Goal: Task Accomplishment & Management: Complete application form

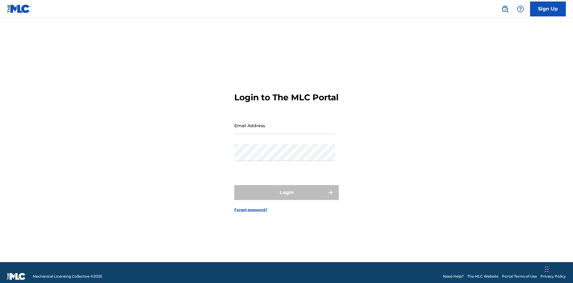
scroll to position [8, 0]
click at [548, 9] on link "Sign Up" at bounding box center [548, 8] width 36 height 15
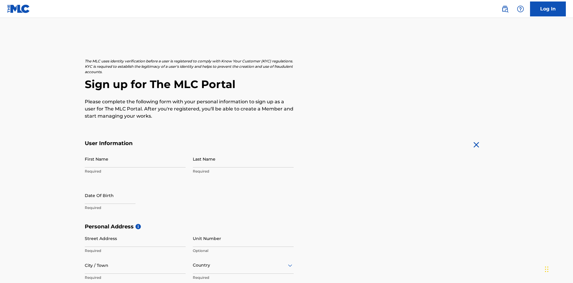
scroll to position [114, 0]
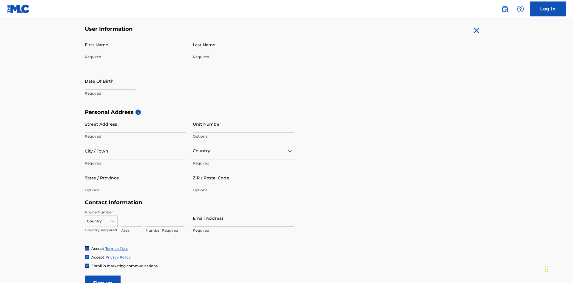
click at [135, 44] on input "First Name" at bounding box center [135, 44] width 101 height 17
type input "[PERSON_NAME]"
click at [243, 44] on input "Last Name" at bounding box center [243, 44] width 101 height 17
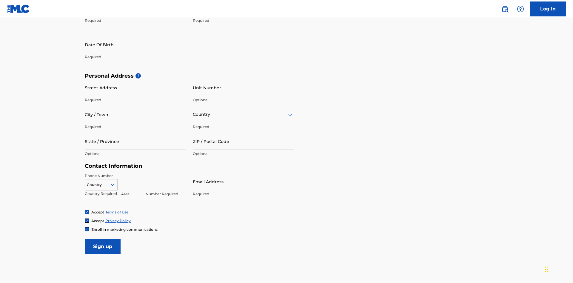
type input "Ribble"
click at [115, 45] on input "text" at bounding box center [110, 44] width 51 height 17
select select "7"
select select "2025"
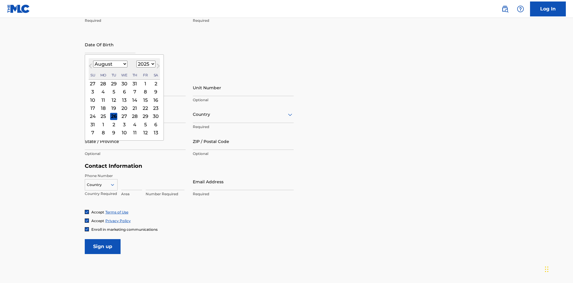
click at [110, 64] on select "January February March April May June July August September October November De…" at bounding box center [110, 64] width 34 height 7
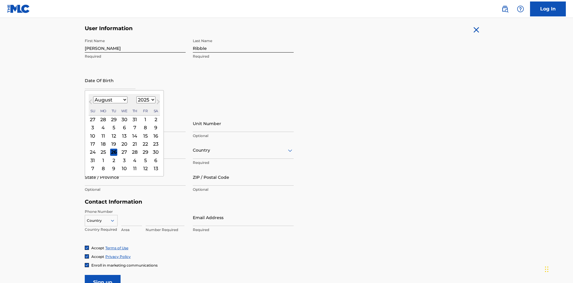
select select "0"
click at [145, 100] on select "1900 1901 1902 1903 1904 1905 1906 1907 1908 1909 1910 1911 1912 1913 1914 1915…" at bounding box center [145, 99] width 19 height 7
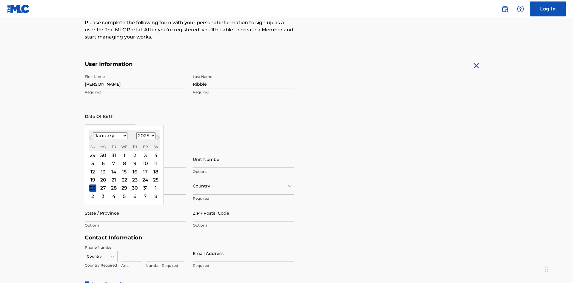
select select "1985"
click at [145, 136] on select "1900 1901 1902 1903 1904 1905 1906 1907 1908 1909 1910 1911 1912 1913 1914 1915…" at bounding box center [145, 135] width 19 height 7
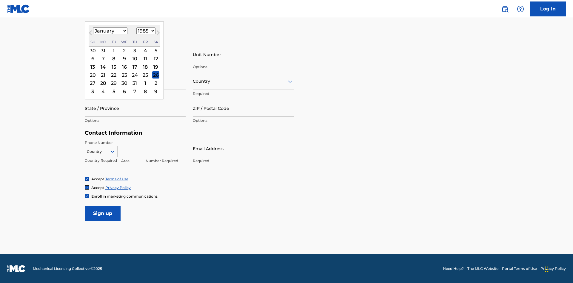
click at [113, 59] on div "8" at bounding box center [113, 58] width 7 height 7
type input "January 8 1985"
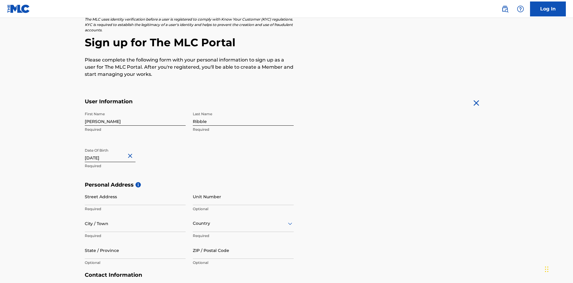
scroll to position [184, 0]
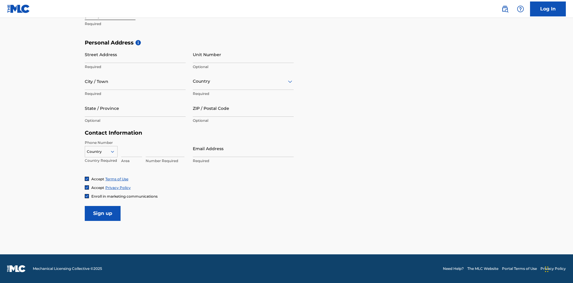
click at [135, 54] on input "Street Address" at bounding box center [135, 54] width 101 height 17
type input "9909 Elks Run Rd"
click at [135, 81] on input "City / Town" at bounding box center [135, 81] width 101 height 17
type input "Roseville"
click at [193, 81] on input "text" at bounding box center [193, 81] width 1 height 6
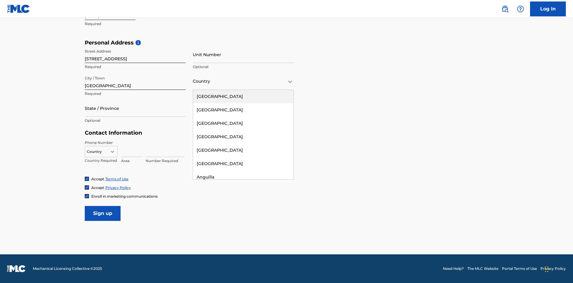
click at [243, 96] on div "United States" at bounding box center [243, 96] width 100 height 13
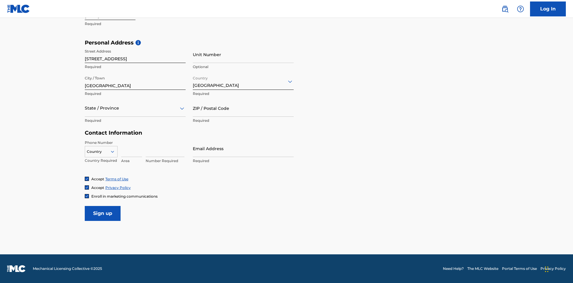
click at [135, 108] on div at bounding box center [135, 107] width 101 height 7
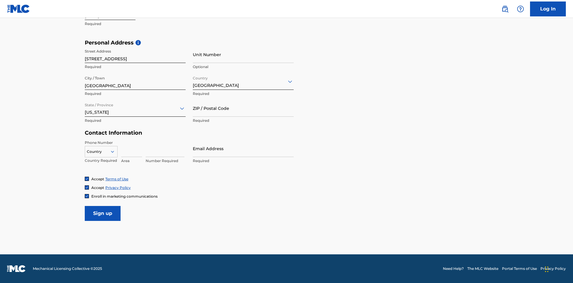
click at [243, 108] on input "ZIP / Postal Code" at bounding box center [243, 108] width 101 height 17
type input "43777"
click at [115, 151] on icon at bounding box center [112, 151] width 5 height 5
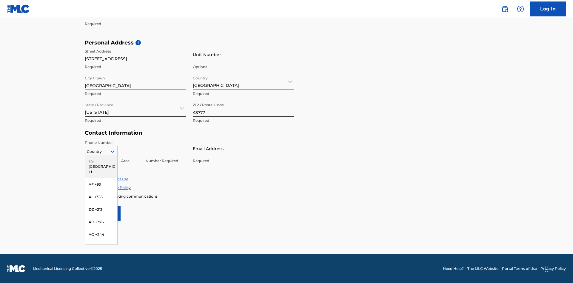
click at [101, 161] on div "US, CA +1" at bounding box center [101, 166] width 32 height 23
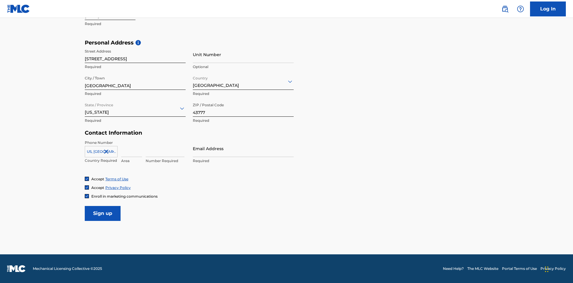
click at [132, 148] on input at bounding box center [131, 148] width 21 height 17
type input "740"
click at [165, 148] on input at bounding box center [165, 148] width 39 height 17
type input "8086351"
click at [243, 148] on input "Email Address" at bounding box center [243, 148] width 101 height 17
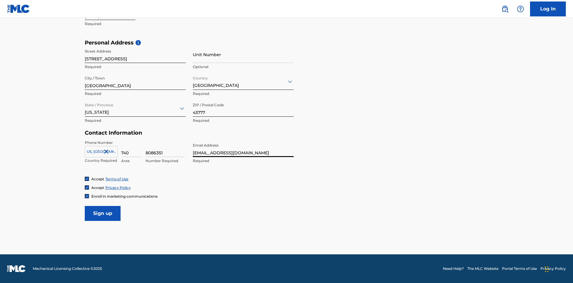
scroll to position [0, 15]
type input "[EMAIL_ADDRESS][DOMAIN_NAME]"
click at [103, 213] on input "Sign up" at bounding box center [103, 213] width 36 height 15
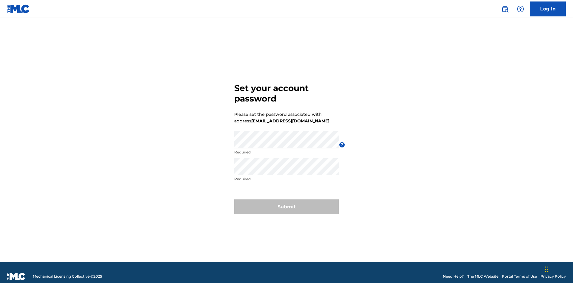
scroll to position [8, 0]
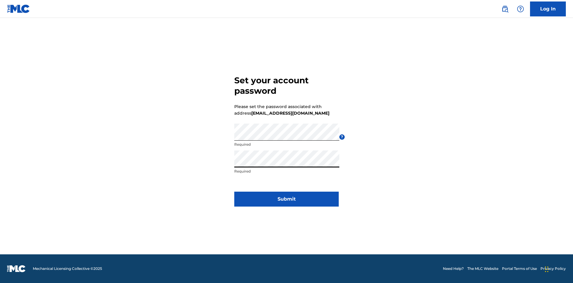
click at [287, 203] on button "Submit" at bounding box center [286, 199] width 104 height 15
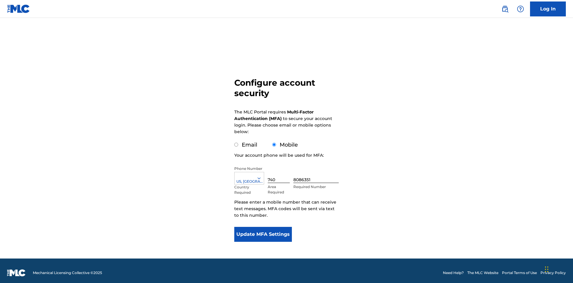
scroll to position [6, 0]
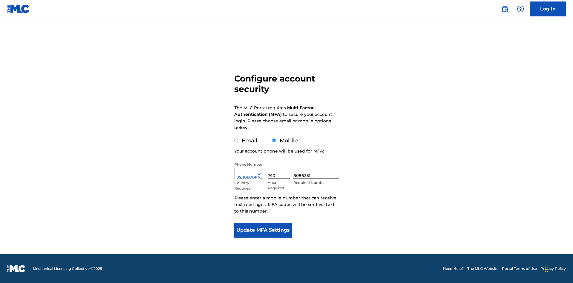
click at [236, 141] on input "Email" at bounding box center [236, 140] width 4 height 4
radio input "true"
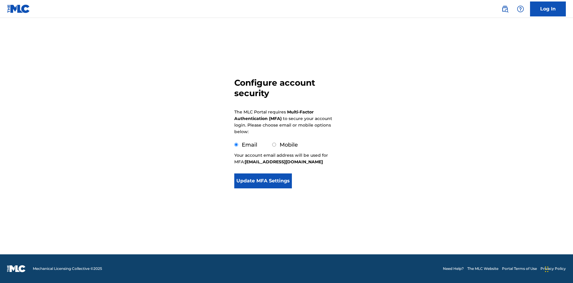
click at [263, 188] on button "Update MFA Settings" at bounding box center [263, 180] width 58 height 15
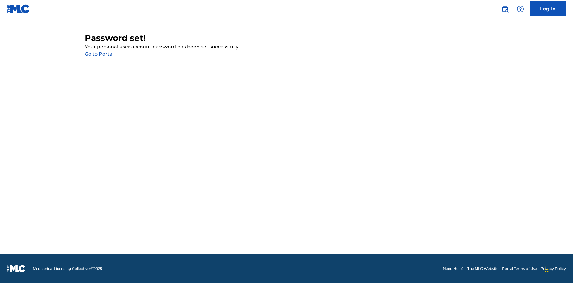
click at [99, 54] on link "Go to Portal" at bounding box center [99, 54] width 29 height 6
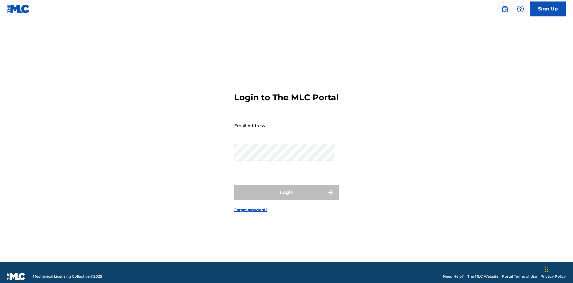
scroll to position [8, 0]
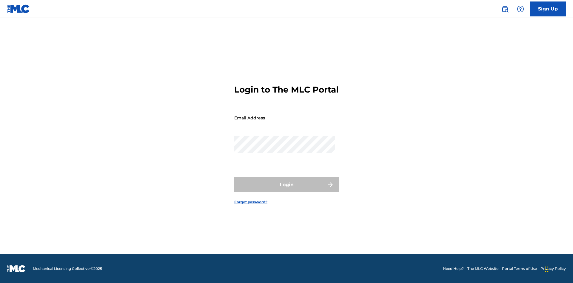
click at [285, 123] on input "Email Address" at bounding box center [284, 117] width 101 height 17
type input "[EMAIL_ADDRESS][DOMAIN_NAME]"
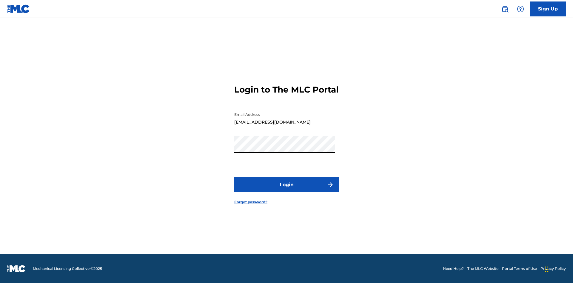
click at [287, 190] on button "Login" at bounding box center [286, 184] width 104 height 15
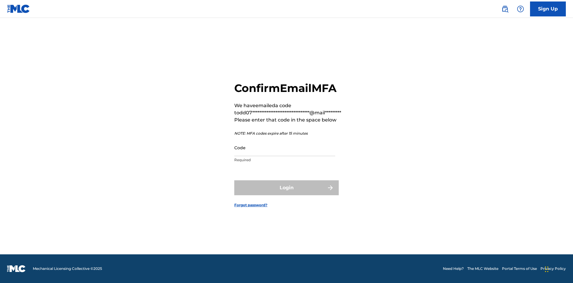
click at [285, 147] on input "Code" at bounding box center [284, 147] width 101 height 17
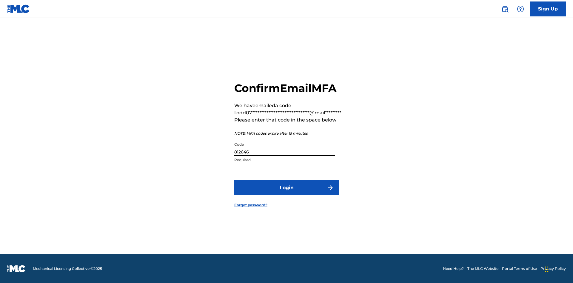
type input "812646"
click at [287, 187] on button "Login" at bounding box center [286, 187] width 104 height 15
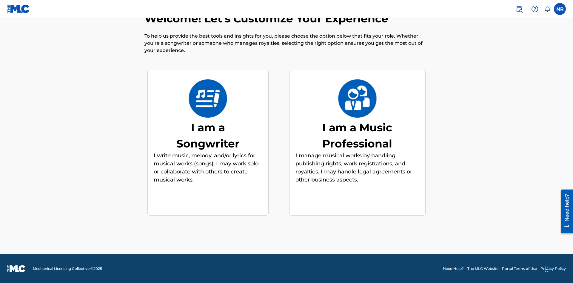
click at [208, 135] on div "I am a Songwriter" at bounding box center [208, 135] width 90 height 32
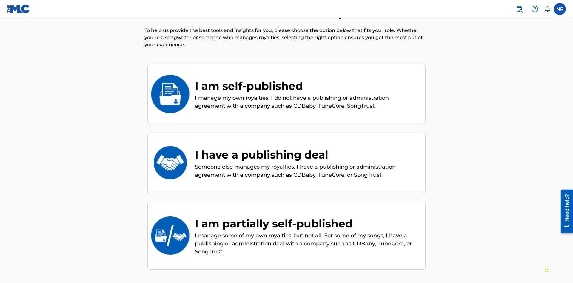
scroll to position [81, 0]
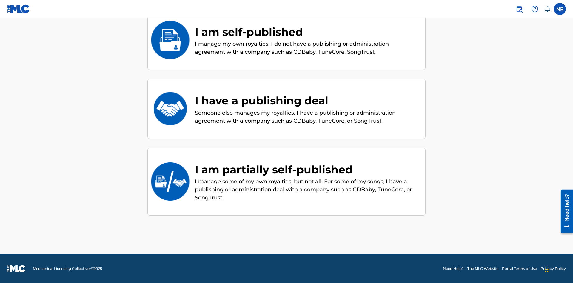
click at [307, 169] on div "I am partially self-published" at bounding box center [307, 169] width 224 height 16
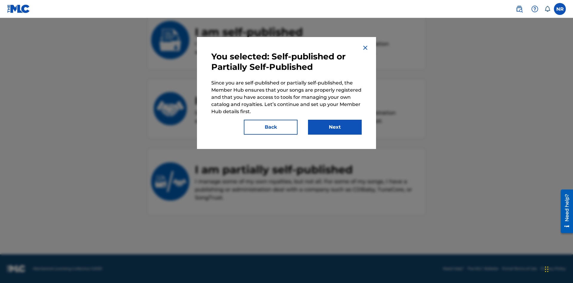
click at [335, 127] on button "Next" at bounding box center [335, 127] width 54 height 15
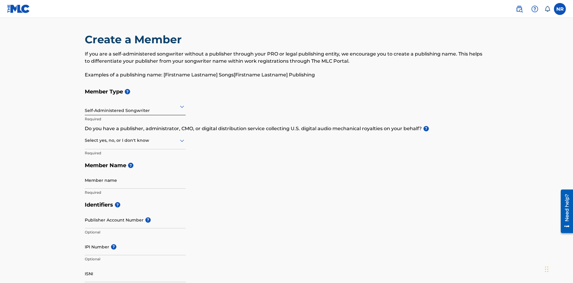
scroll to position [63, 0]
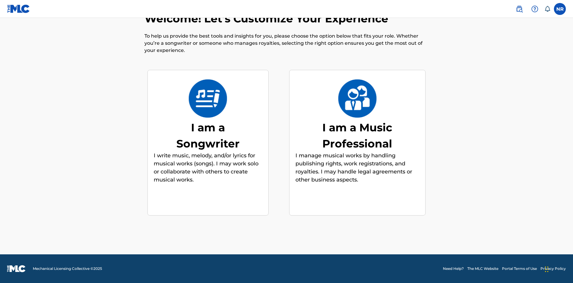
click at [357, 135] on div "I am a Music Professional" at bounding box center [358, 135] width 90 height 32
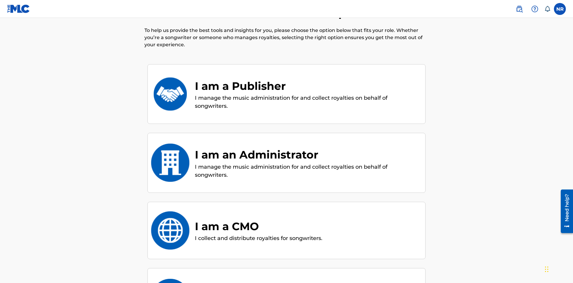
scroll to position [69, 0]
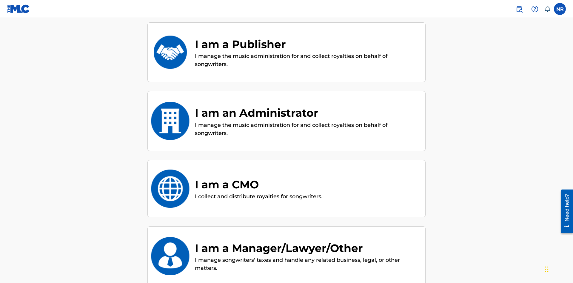
click at [307, 44] on div "I am a Publisher" at bounding box center [307, 44] width 224 height 16
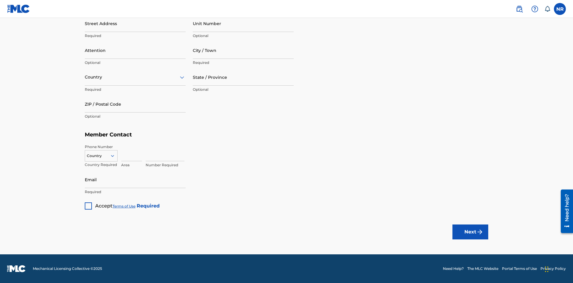
click at [470, 232] on button "Next" at bounding box center [470, 231] width 36 height 15
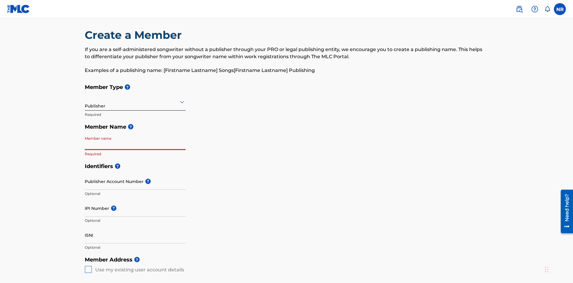
scroll to position [63, 0]
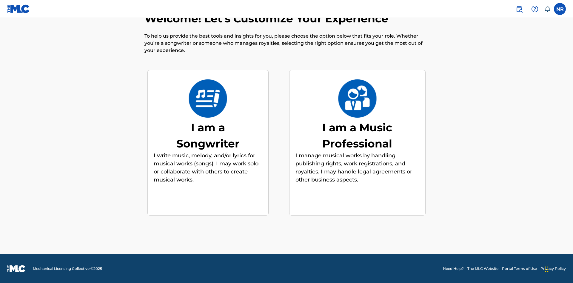
click at [357, 135] on div "I am a Music Professional" at bounding box center [358, 135] width 90 height 32
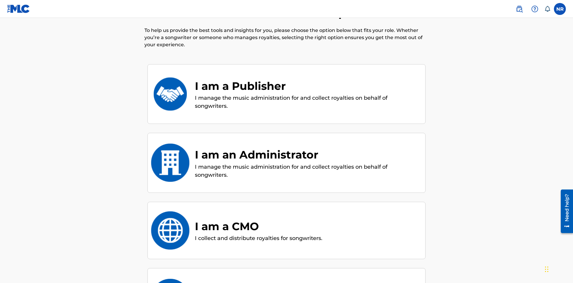
scroll to position [138, 0]
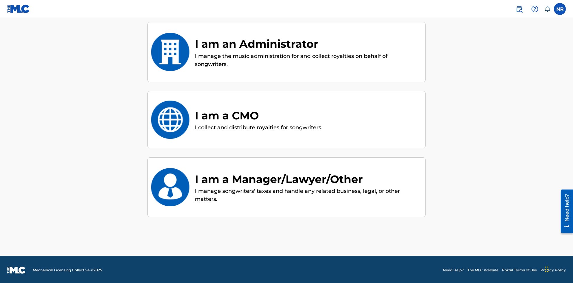
click at [307, 44] on div "I am an Administrator" at bounding box center [307, 44] width 224 height 16
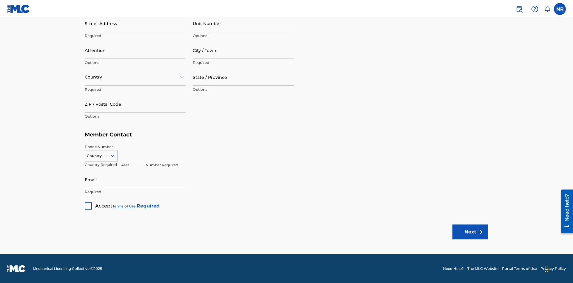
click at [470, 232] on button "Next" at bounding box center [470, 231] width 36 height 15
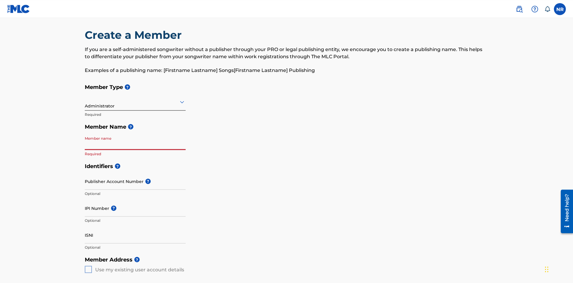
scroll to position [63, 0]
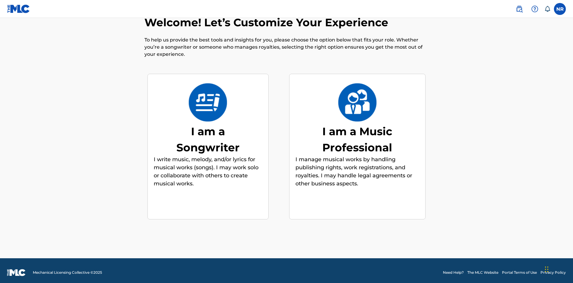
scroll to position [20, 0]
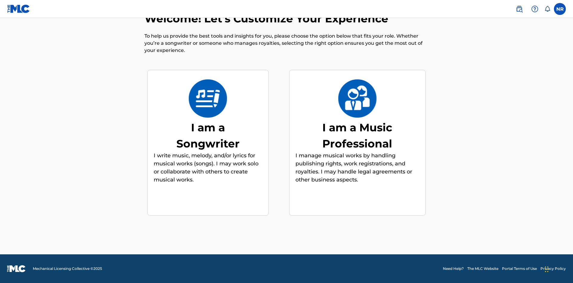
click at [357, 135] on div "I am a Music Professional" at bounding box center [358, 135] width 90 height 32
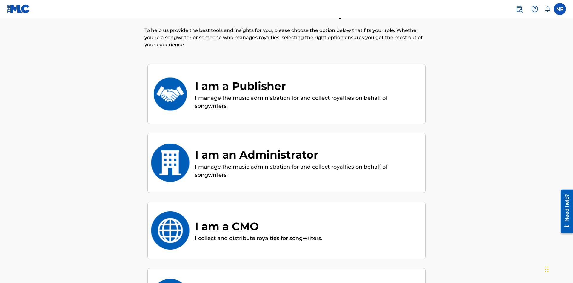
scroll to position [139, 0]
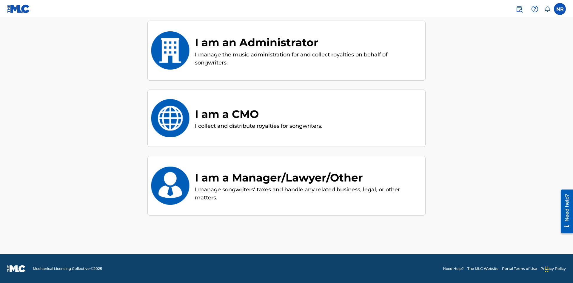
click at [259, 114] on div "I am a CMO" at bounding box center [258, 114] width 127 height 16
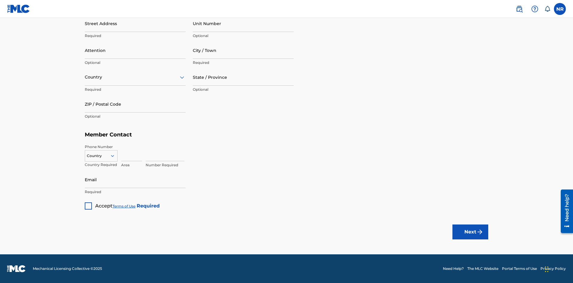
click at [470, 232] on button "Next" at bounding box center [470, 231] width 36 height 15
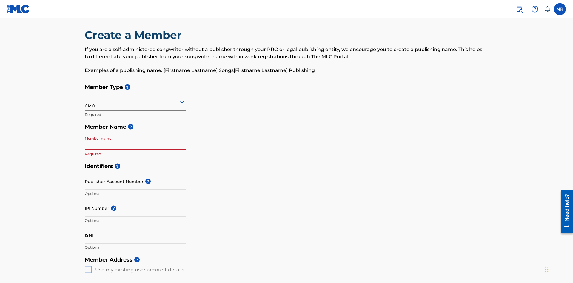
scroll to position [63, 0]
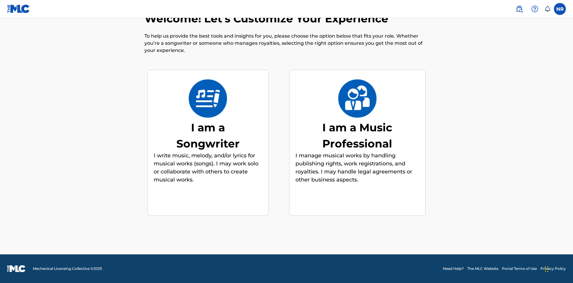
click at [357, 135] on div "I am a Music Professional" at bounding box center [358, 135] width 90 height 32
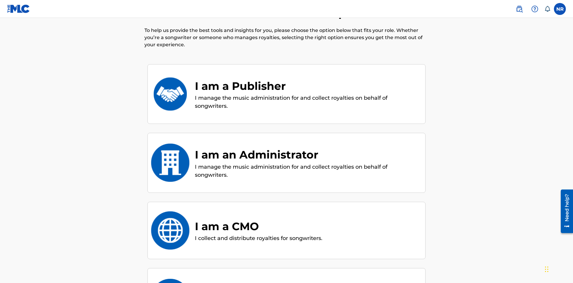
scroll to position [139, 0]
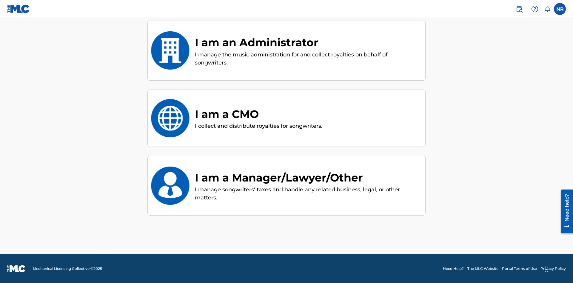
click at [307, 177] on div "I am a Manager/Lawyer/Other" at bounding box center [307, 178] width 224 height 16
